Goal: Find specific page/section: Find specific page/section

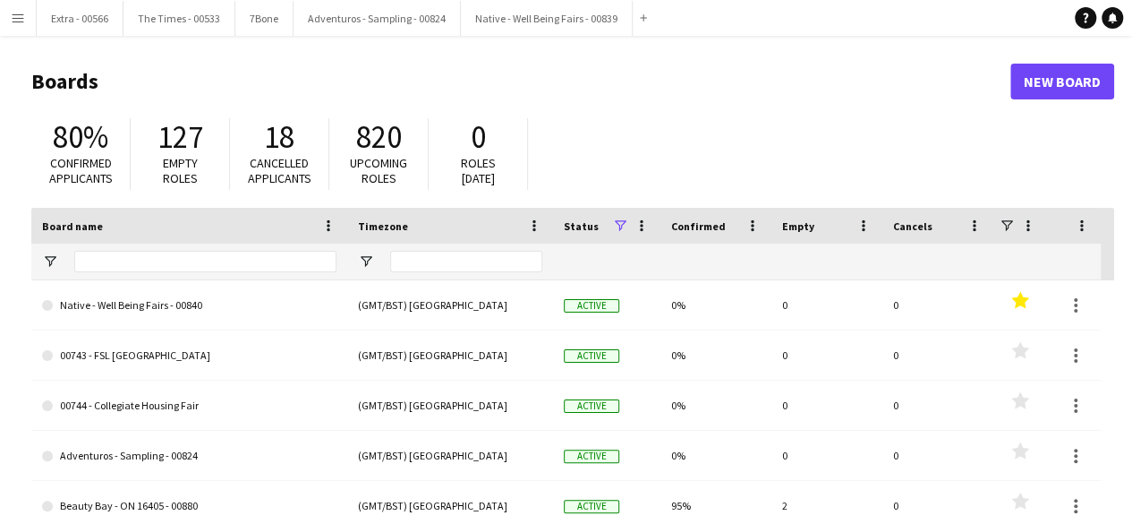
click at [13, 19] on app-icon "Menu" at bounding box center [18, 18] width 14 height 14
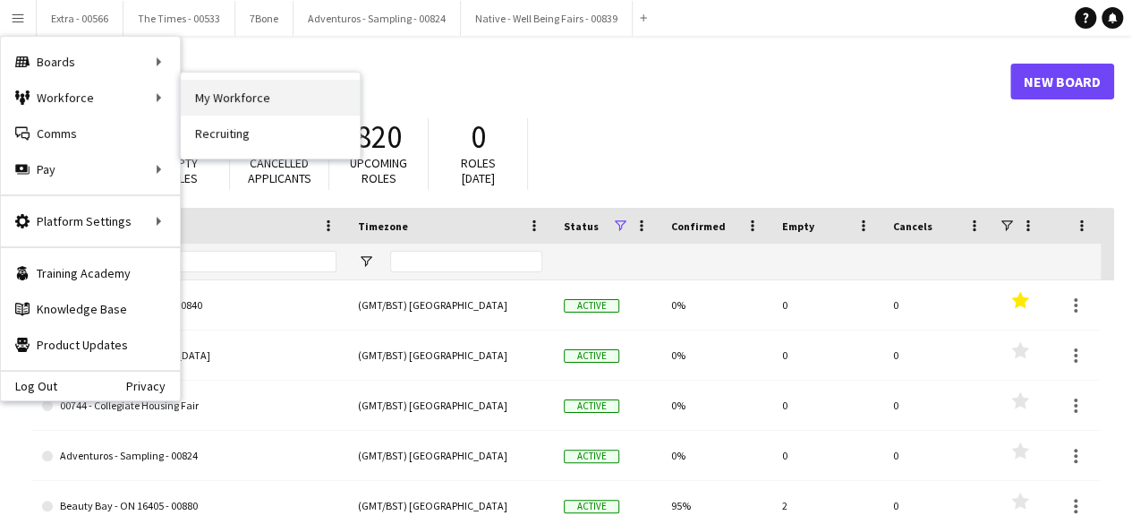
click at [247, 88] on link "My Workforce" at bounding box center [270, 98] width 179 height 36
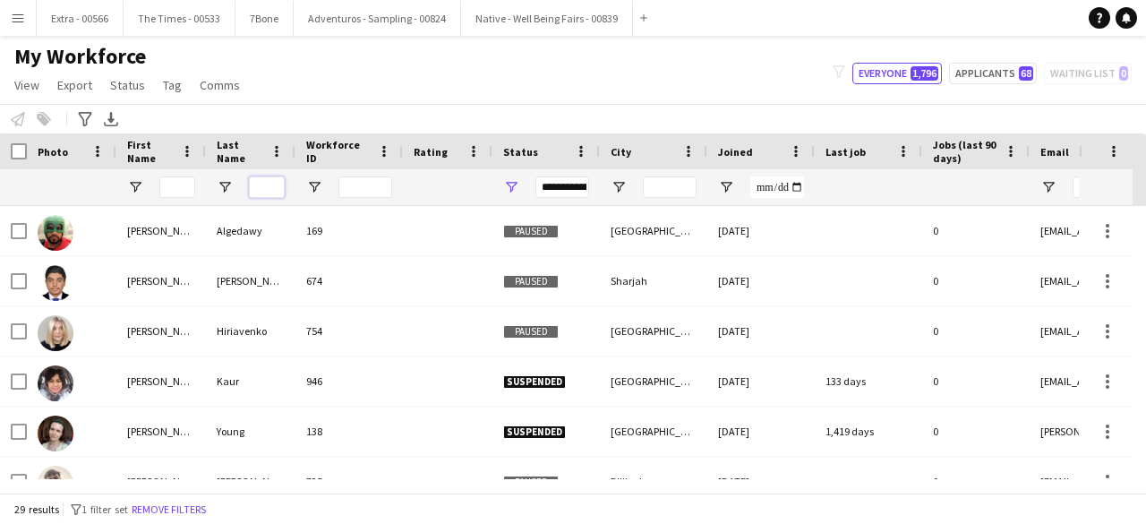
click at [254, 187] on input "Last Name Filter Input" at bounding box center [267, 186] width 36 height 21
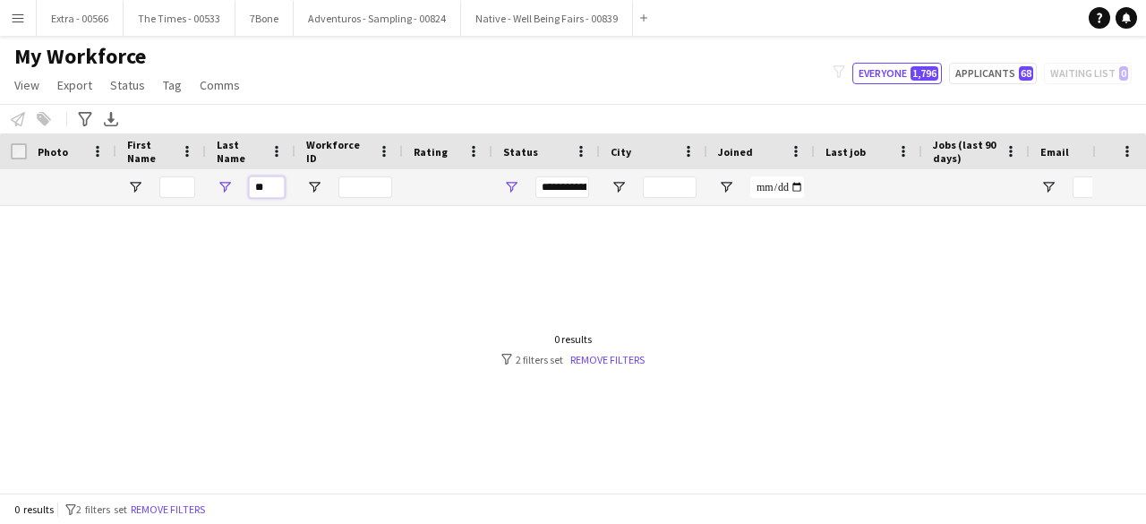
type input "*"
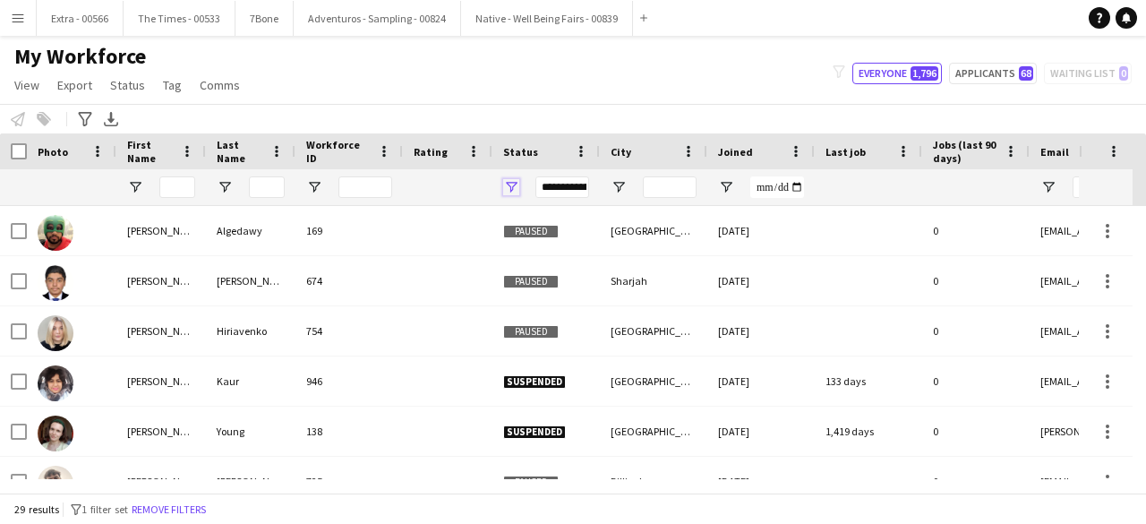
click at [510, 187] on span "Open Filter Menu" at bounding box center [511, 187] width 16 height 16
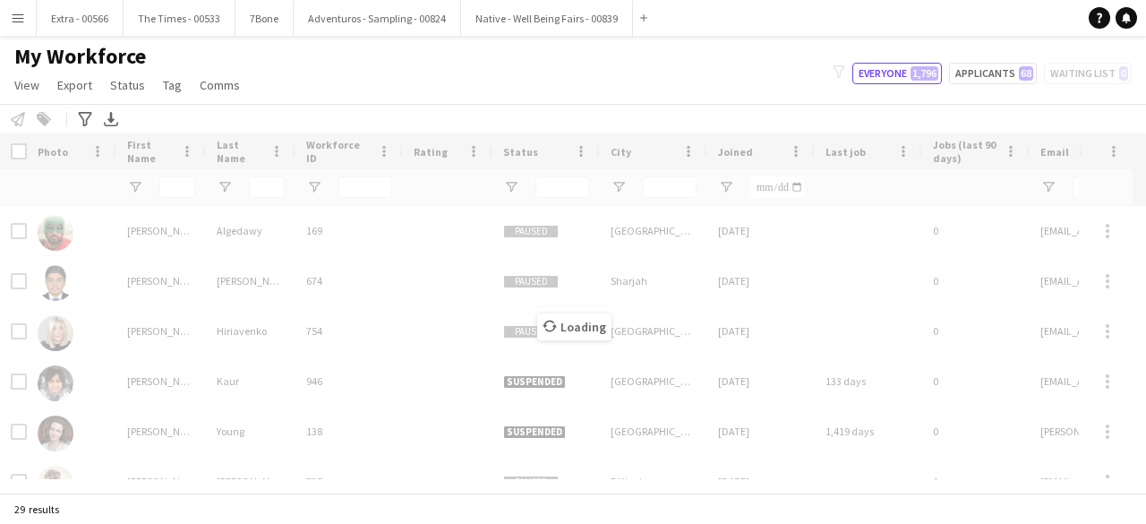
click at [401, 115] on div "Notify workforce Add to tag Select at least one crew to tag him or her. Advance…" at bounding box center [573, 119] width 1146 height 30
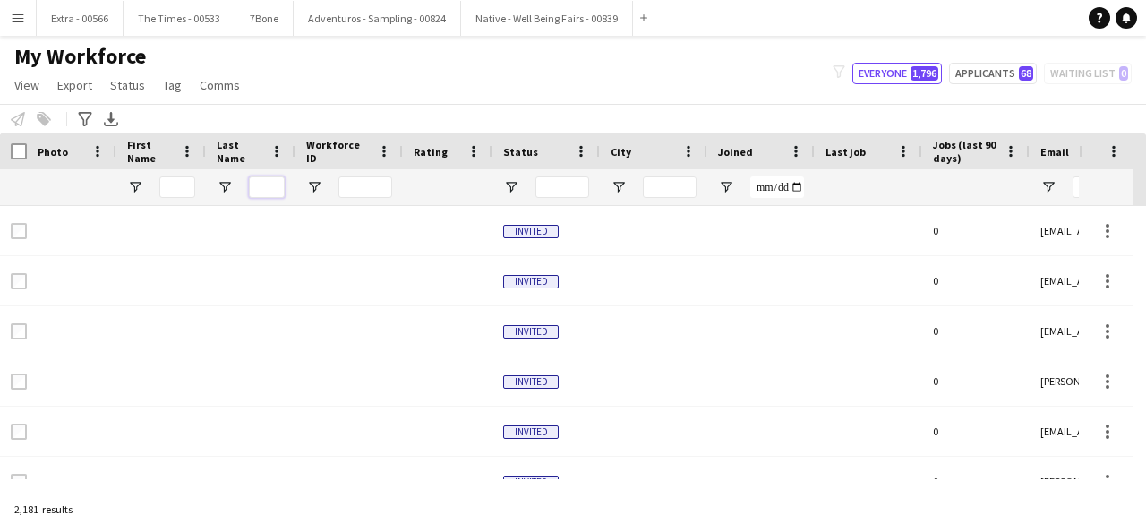
click at [268, 186] on input "Last Name Filter Input" at bounding box center [267, 186] width 36 height 21
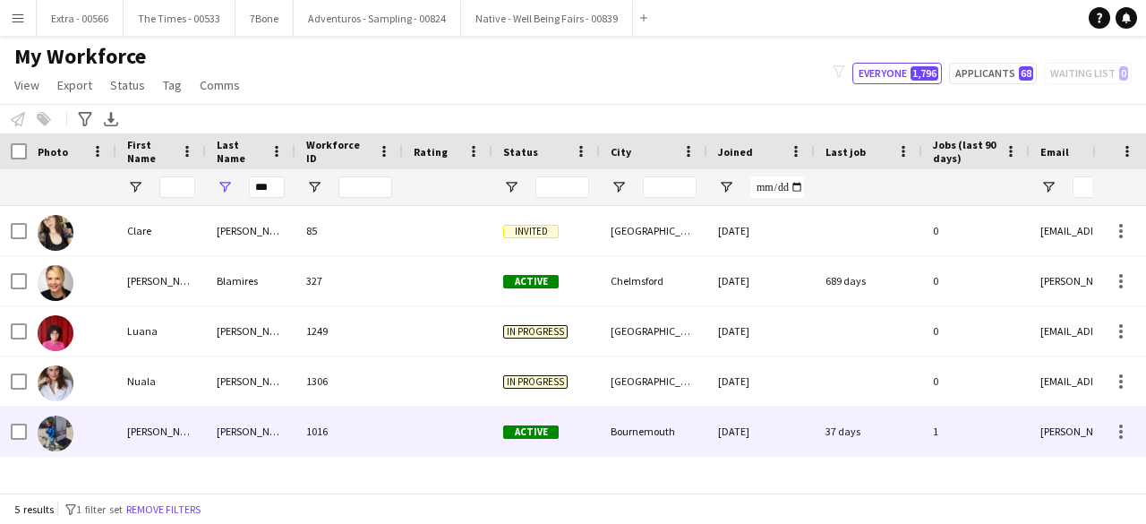
click at [194, 430] on div "[PERSON_NAME]" at bounding box center [160, 430] width 89 height 49
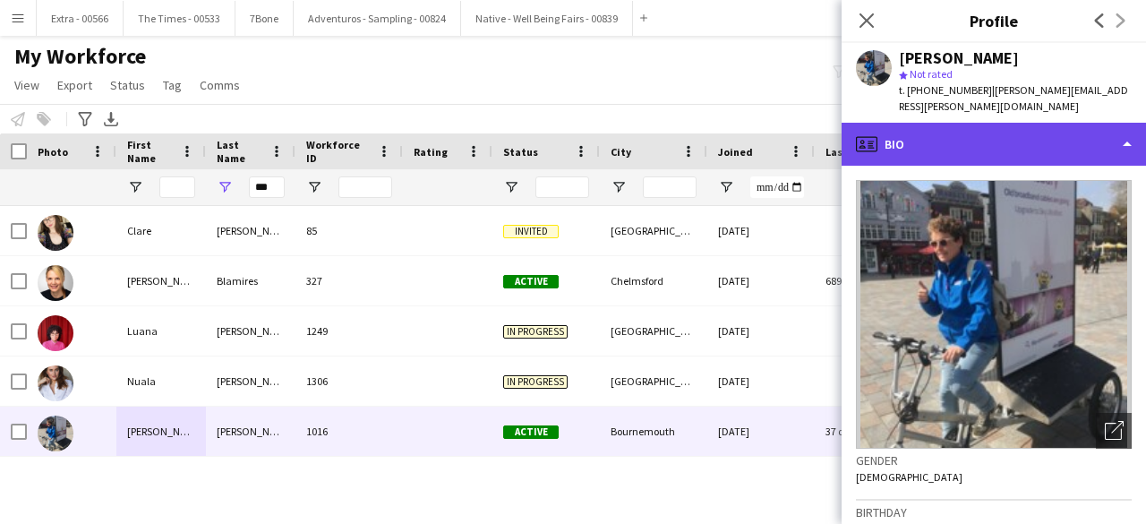
click at [1128, 124] on div "profile Bio" at bounding box center [993, 144] width 304 height 43
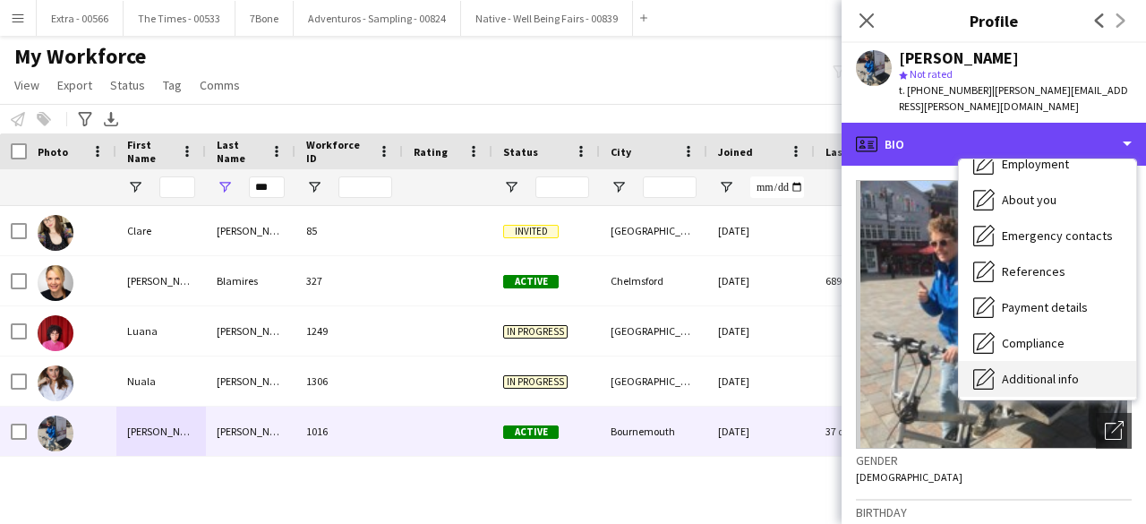
scroll to position [168, 0]
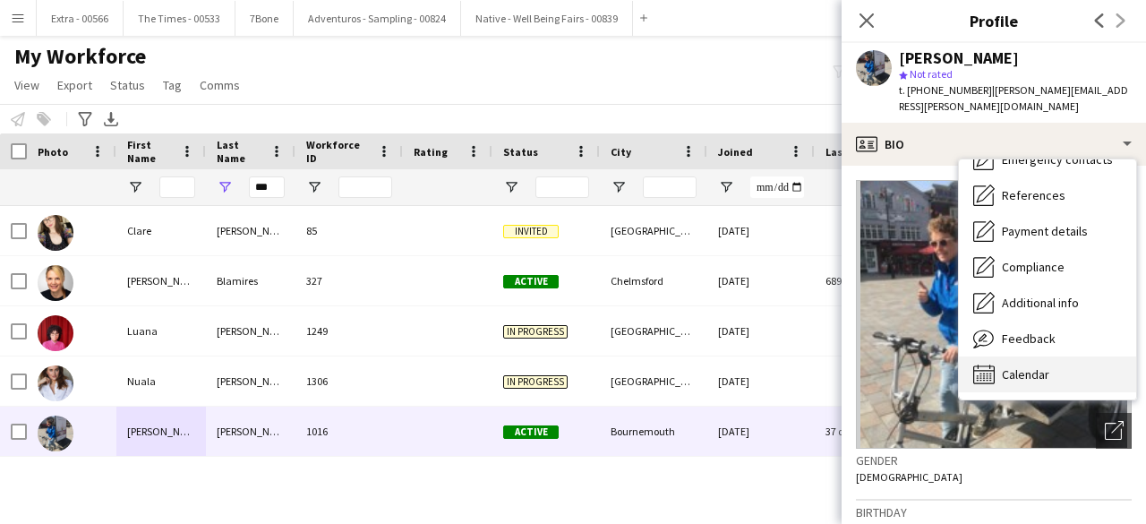
click at [1038, 366] on span "Calendar" at bounding box center [1024, 374] width 47 height 16
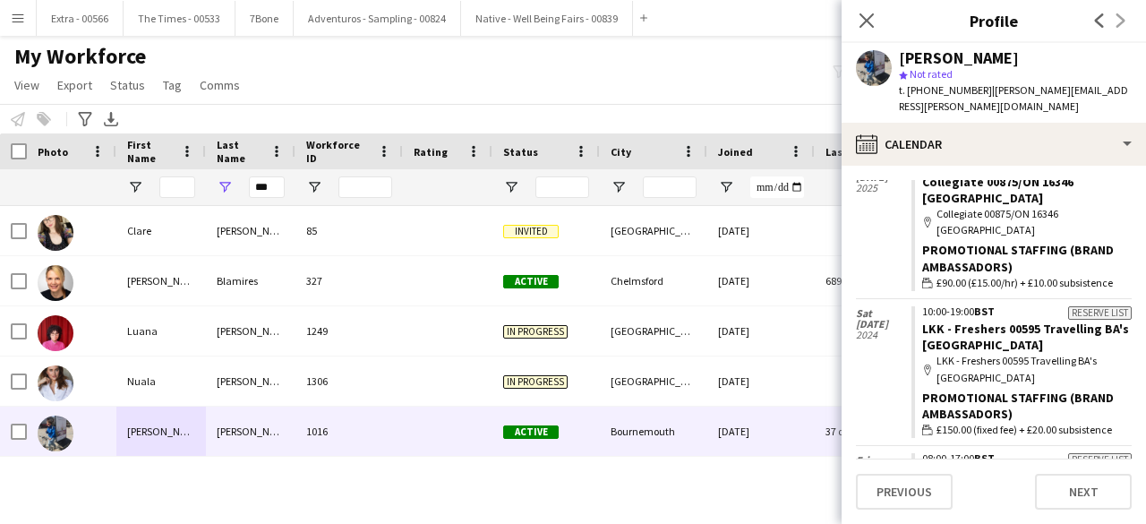
scroll to position [89, 0]
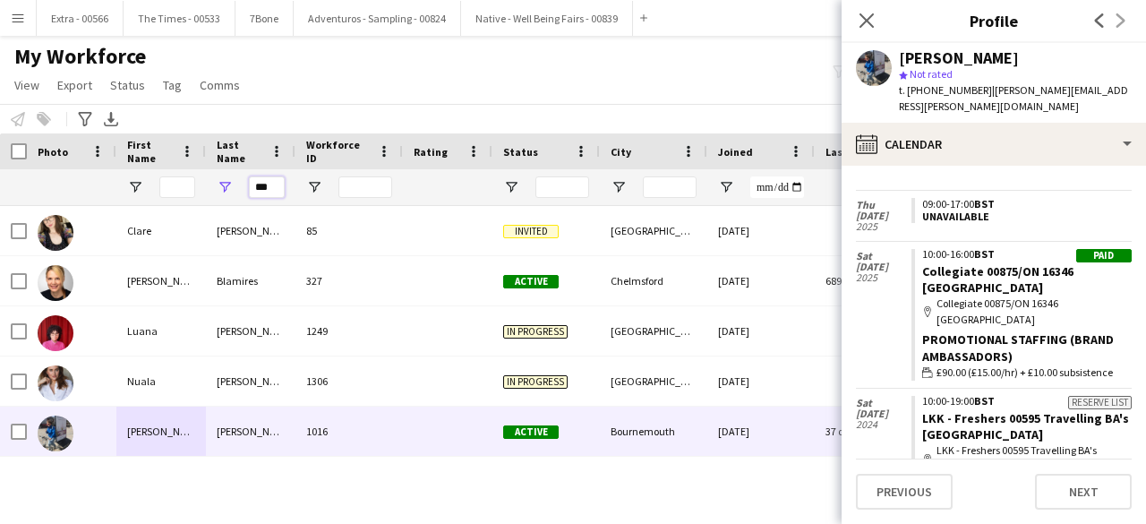
drag, startPoint x: 266, startPoint y: 189, endPoint x: 233, endPoint y: 186, distance: 33.2
click at [233, 186] on div "***" at bounding box center [250, 187] width 89 height 36
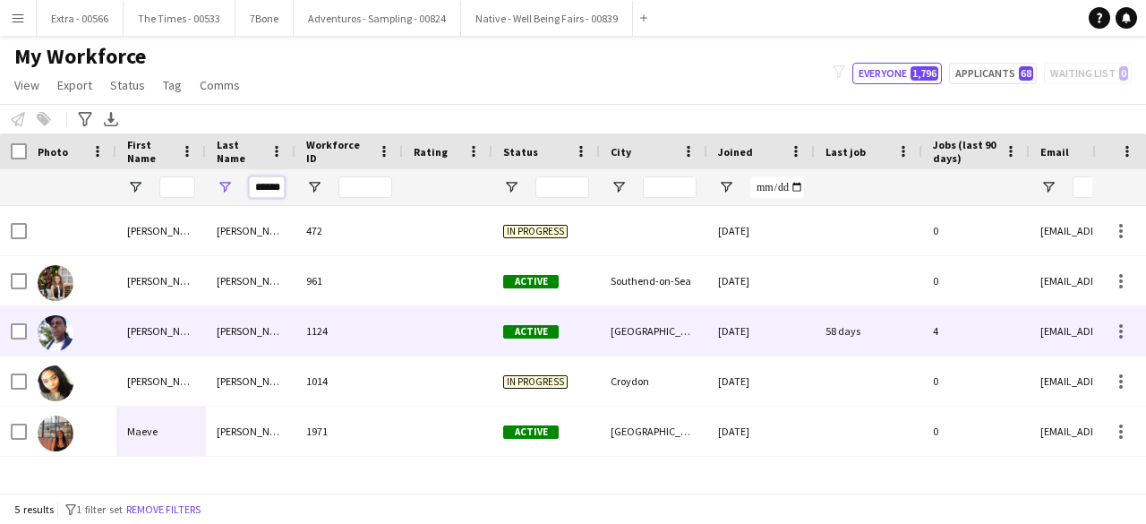
type input "******"
click at [150, 330] on div "[PERSON_NAME]" at bounding box center [160, 330] width 89 height 49
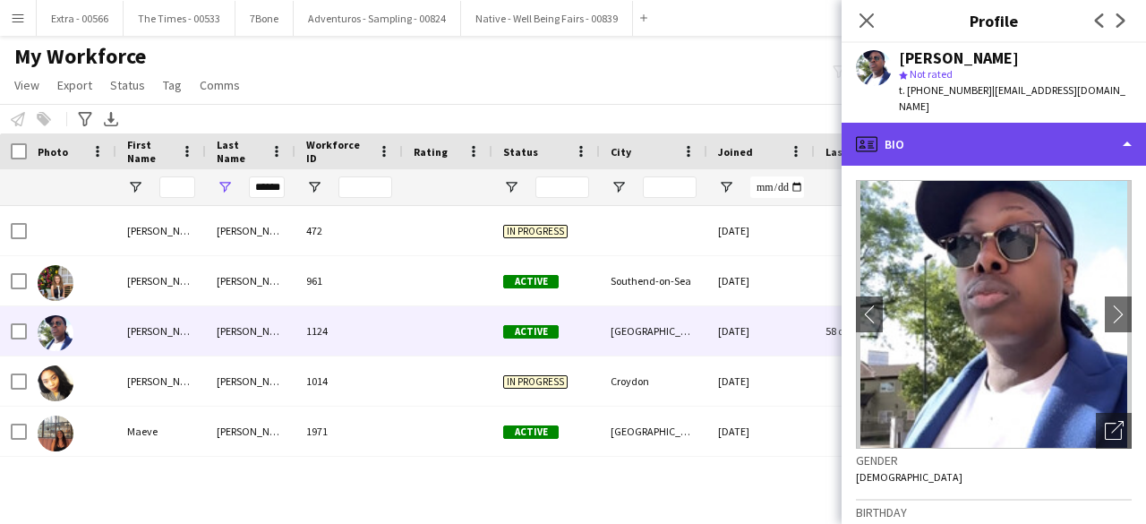
click at [1129, 127] on div "profile Bio" at bounding box center [993, 144] width 304 height 43
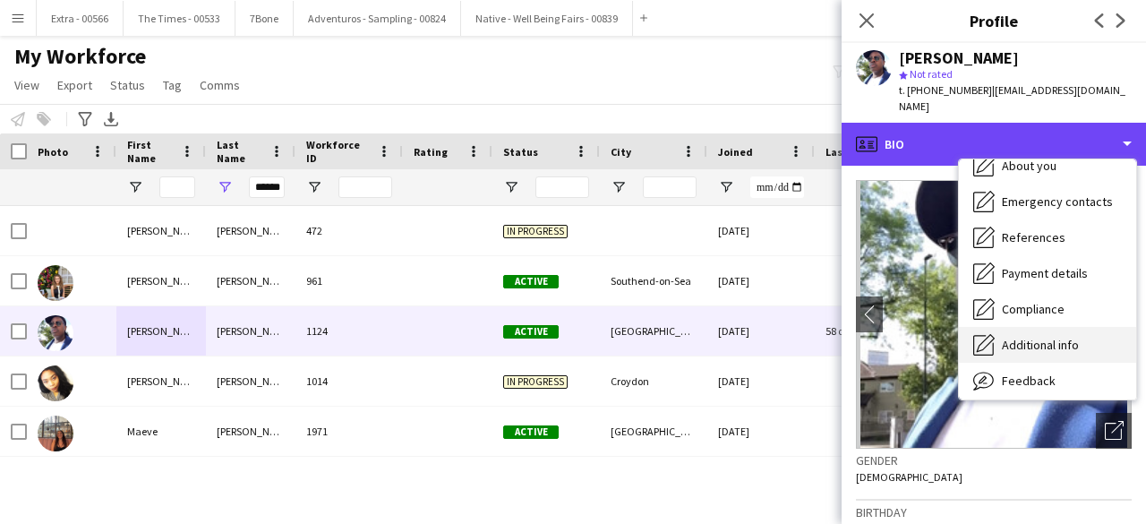
scroll to position [168, 0]
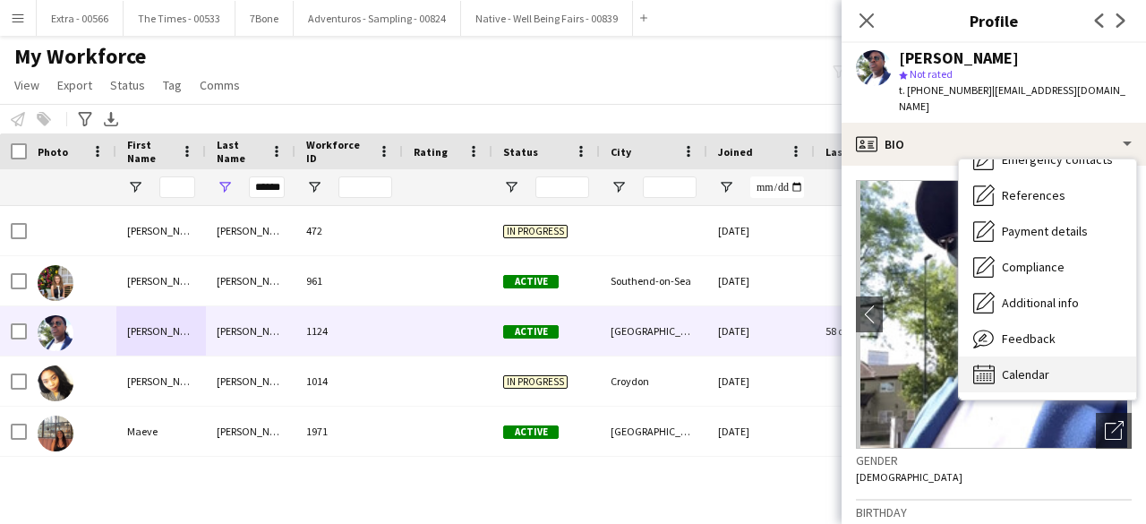
click at [1027, 366] on span "Calendar" at bounding box center [1024, 374] width 47 height 16
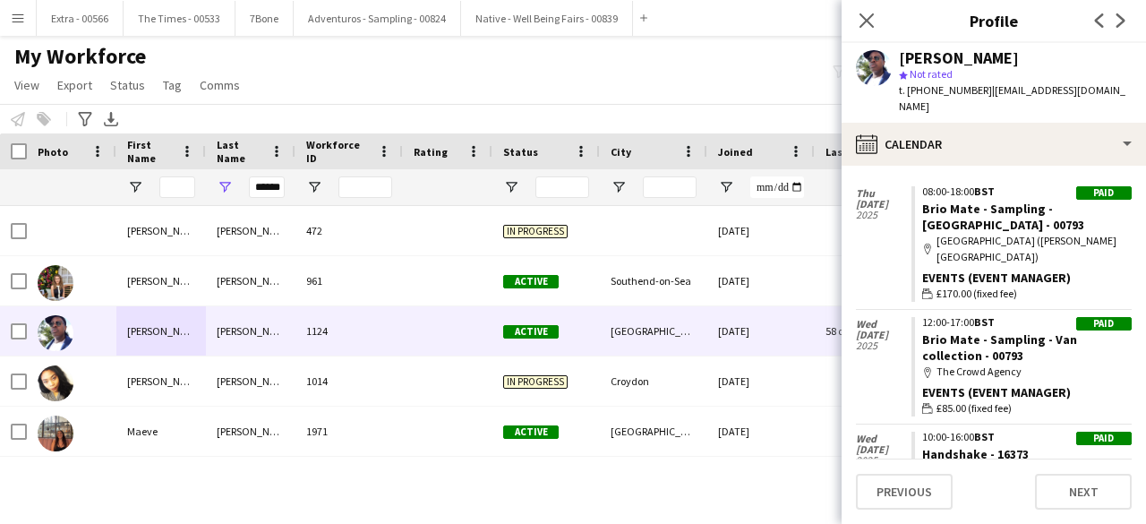
scroll to position [268, 0]
